Goal: Information Seeking & Learning: Learn about a topic

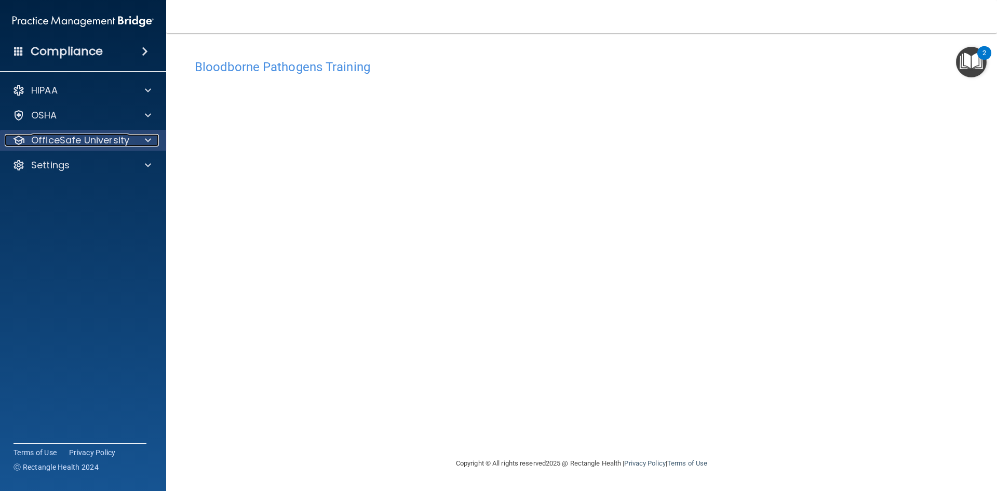
click at [152, 142] on div at bounding box center [146, 140] width 26 height 12
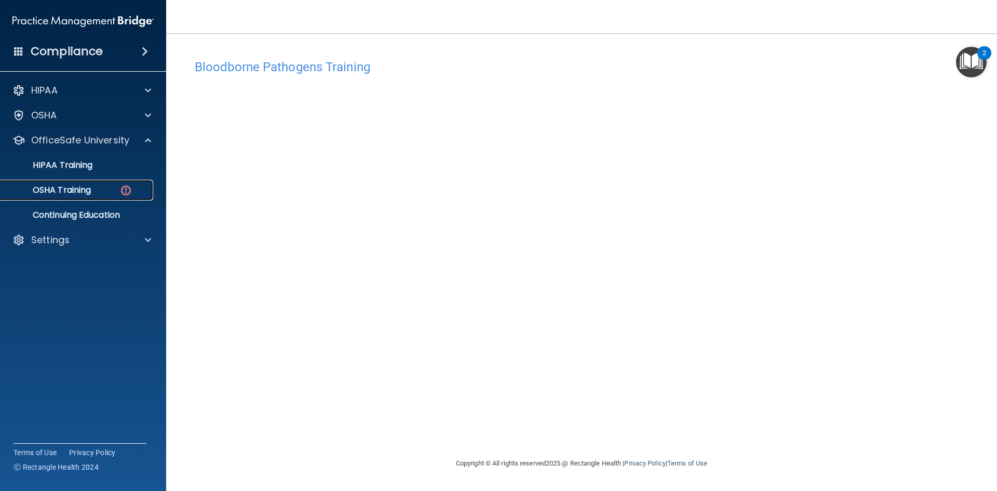
click at [112, 193] on div "OSHA Training" at bounding box center [78, 190] width 142 height 10
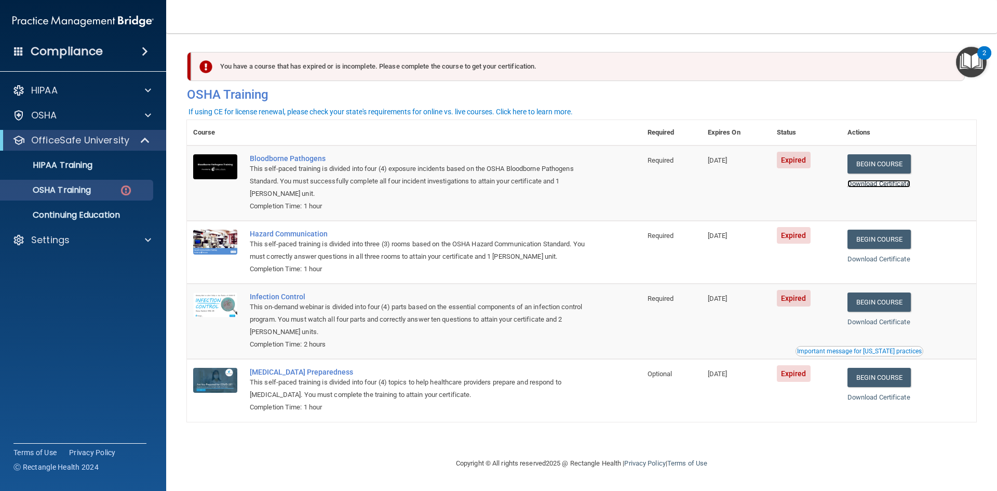
click at [882, 184] on link "Download Certificate" at bounding box center [878, 184] width 63 height 8
click at [905, 244] on link "Begin Course" at bounding box center [878, 238] width 63 height 19
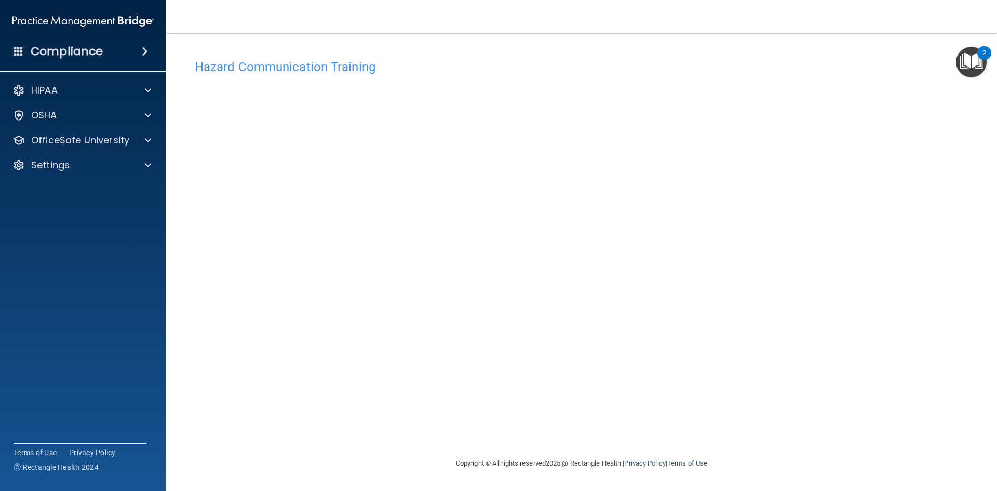
drag, startPoint x: 725, startPoint y: 407, endPoint x: 814, endPoint y: 222, distance: 205.3
click at [814, 222] on div "Hazard Communication Training This course doesn’t expire until [DATE]. Are you …" at bounding box center [581, 255] width 789 height 403
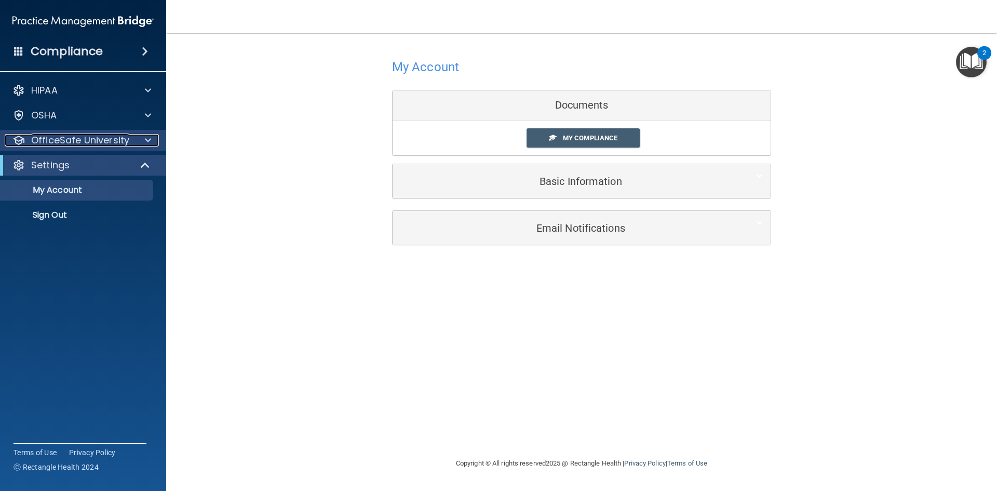
click at [114, 142] on p "OfficeSafe University" at bounding box center [80, 140] width 98 height 12
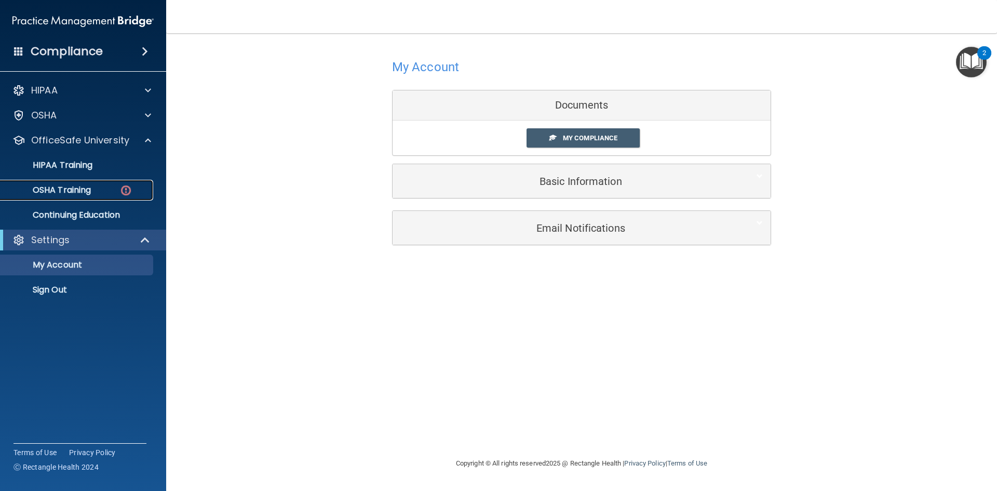
click at [105, 193] on div "OSHA Training" at bounding box center [78, 190] width 142 height 10
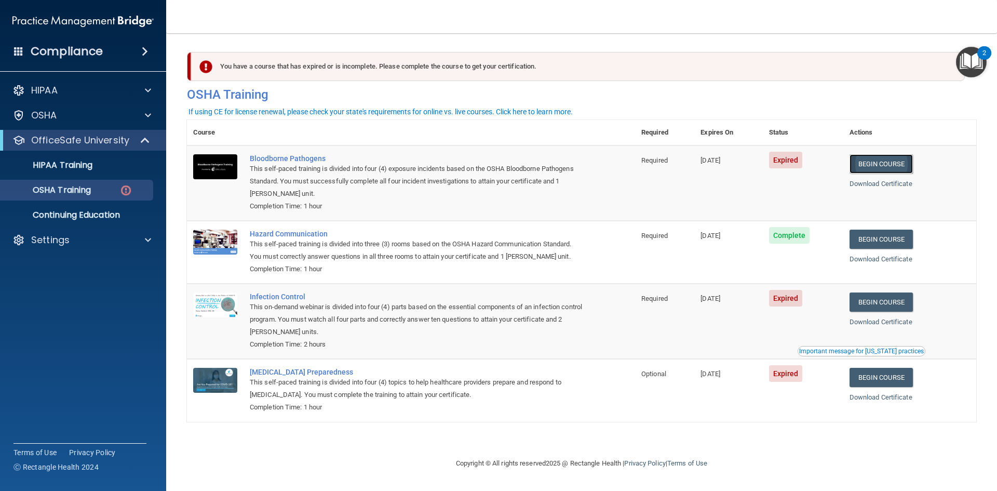
click at [881, 170] on link "Begin Course" at bounding box center [880, 163] width 63 height 19
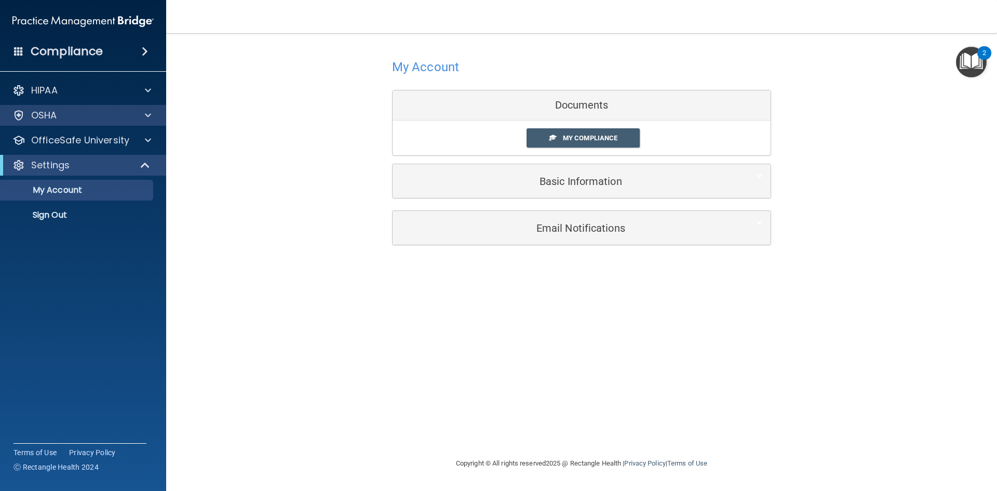
click at [129, 121] on div "OSHA" at bounding box center [83, 115] width 167 height 21
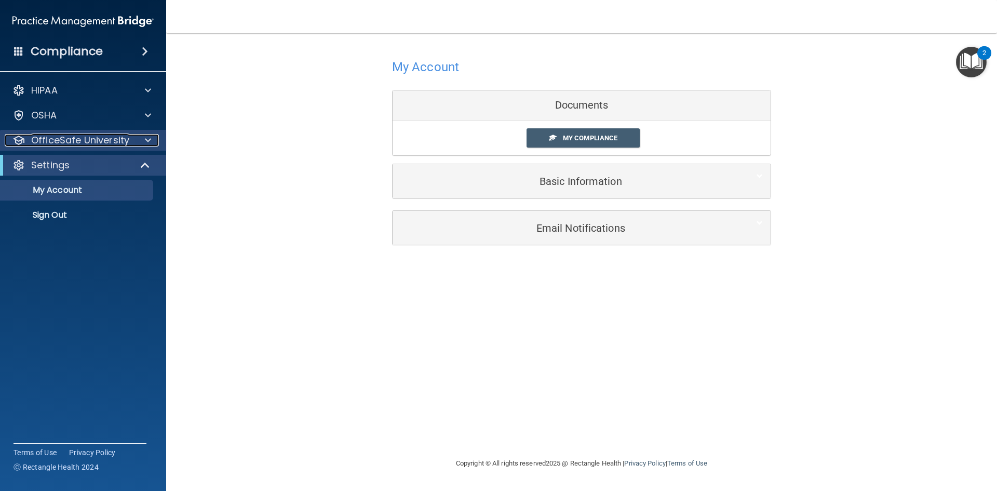
click at [118, 140] on p "OfficeSafe University" at bounding box center [80, 140] width 98 height 12
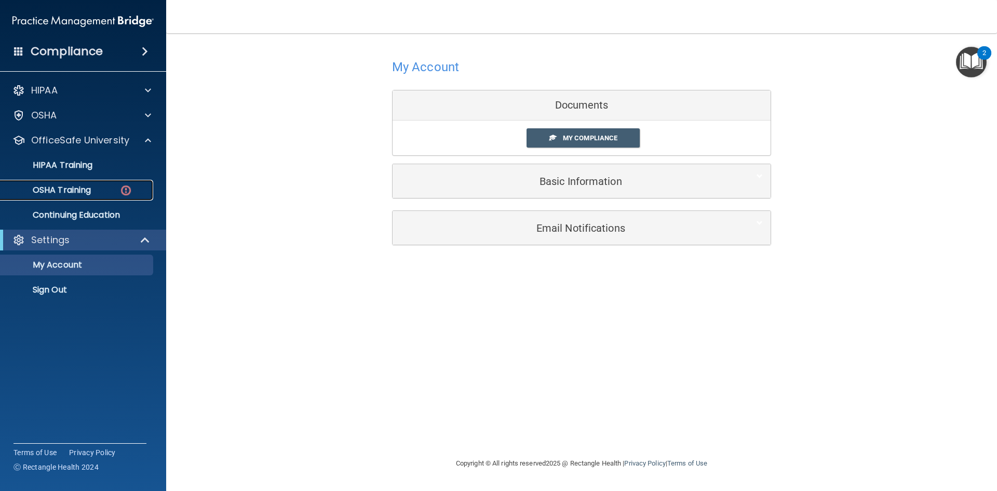
click at [115, 189] on div "OSHA Training" at bounding box center [78, 190] width 142 height 10
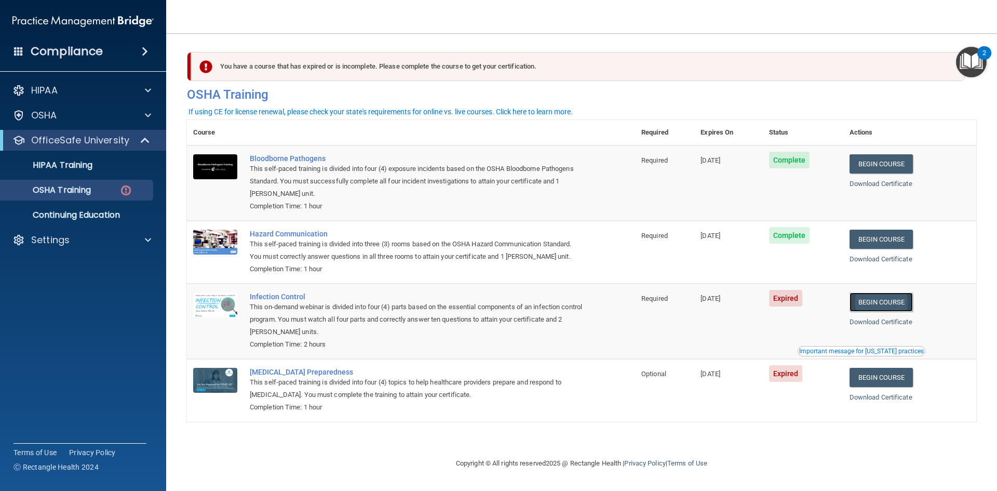
click at [886, 301] on link "Begin Course" at bounding box center [880, 301] width 63 height 19
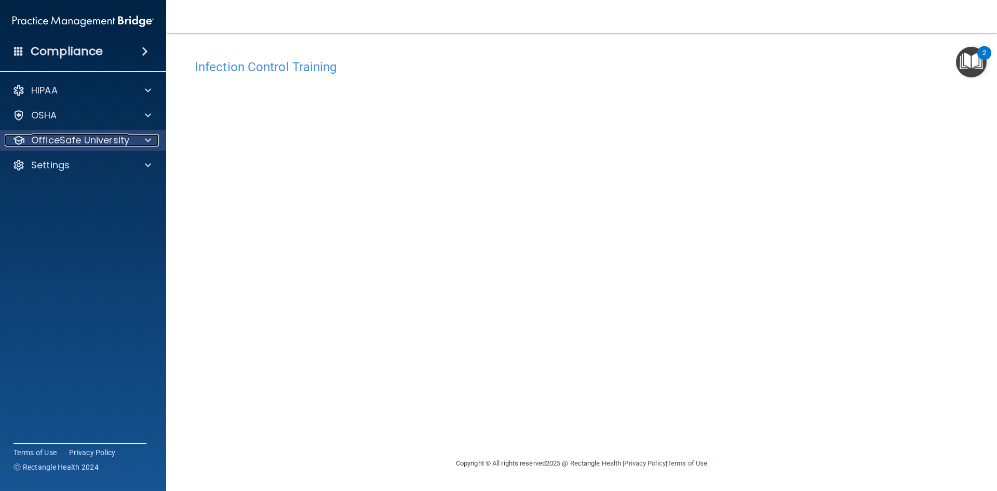
click at [69, 134] on p "OfficeSafe University" at bounding box center [80, 140] width 98 height 12
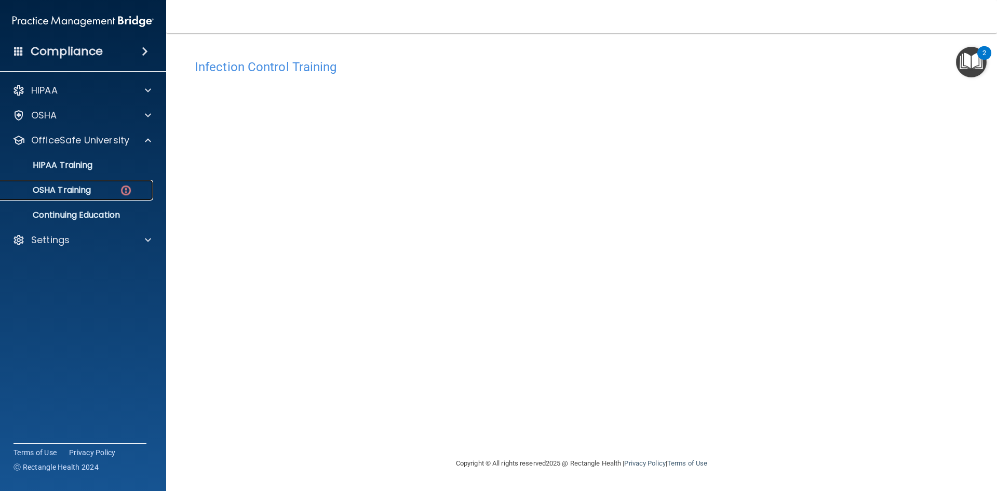
click at [67, 193] on p "OSHA Training" at bounding box center [49, 190] width 84 height 10
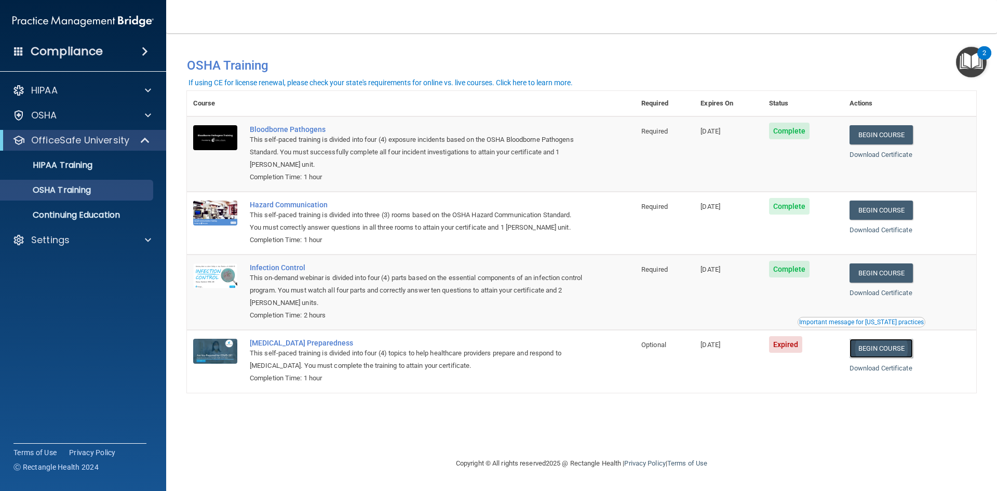
click at [885, 349] on link "Begin Course" at bounding box center [880, 347] width 63 height 19
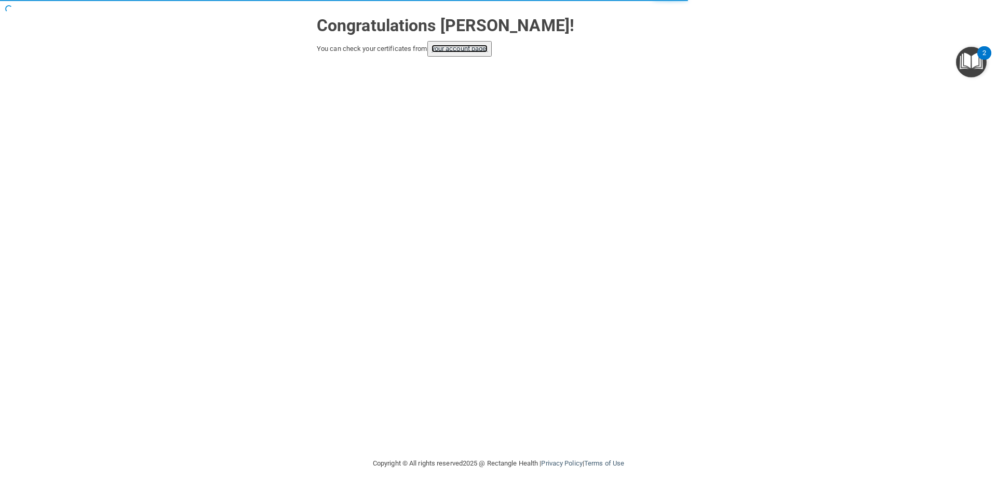
click at [453, 47] on link "your account page!" at bounding box center [459, 49] width 57 height 8
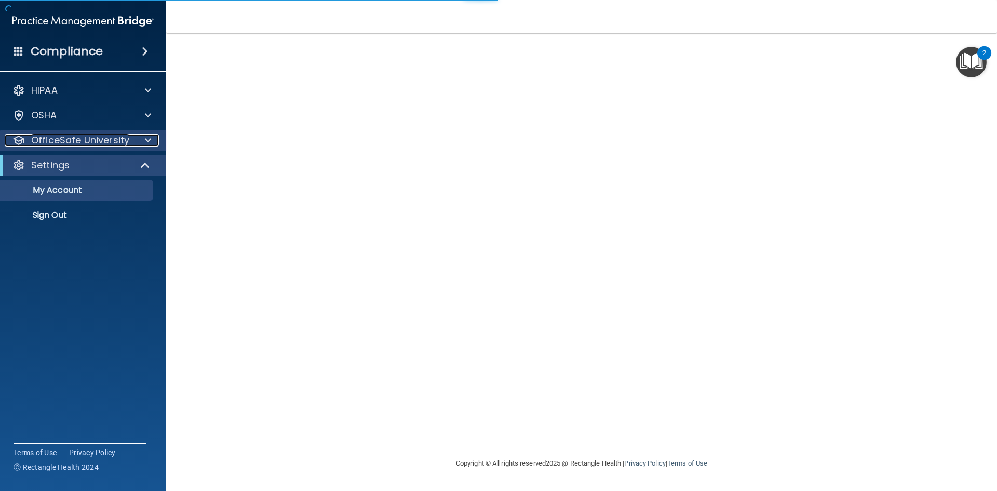
click at [112, 145] on p "OfficeSafe University" at bounding box center [80, 140] width 98 height 12
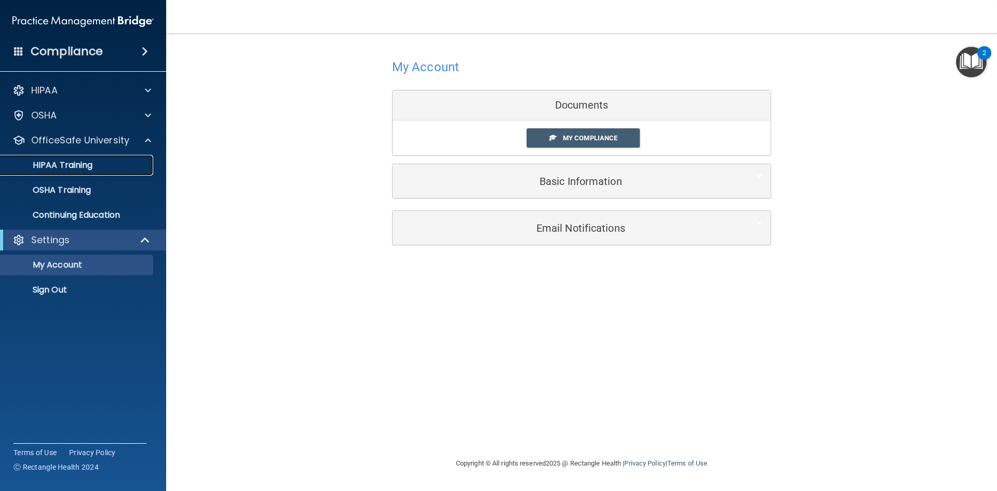
click at [95, 163] on div "HIPAA Training" at bounding box center [78, 165] width 142 height 10
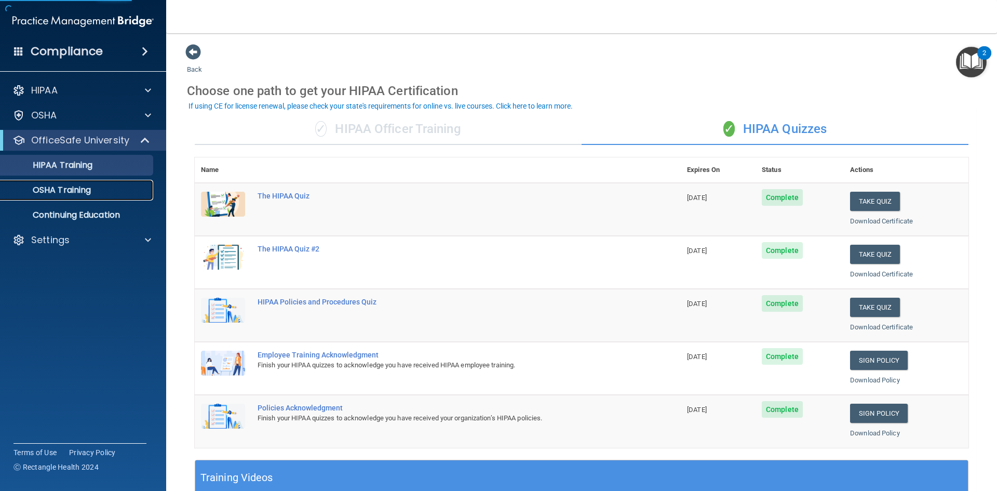
click at [87, 188] on p "OSHA Training" at bounding box center [49, 190] width 84 height 10
